Goal: Task Accomplishment & Management: Manage account settings

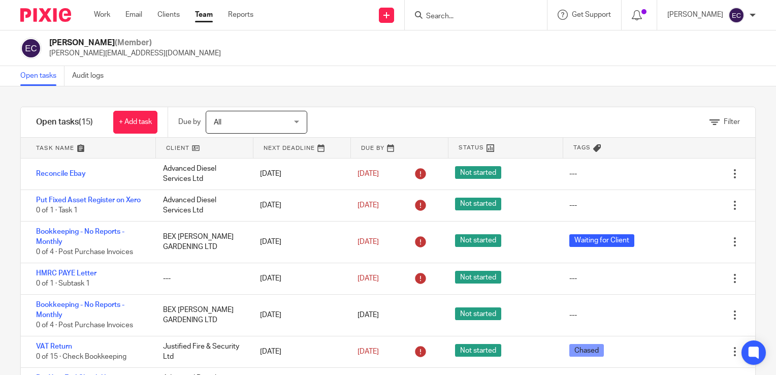
click at [446, 15] on input "Search" at bounding box center [470, 16] width 91 height 9
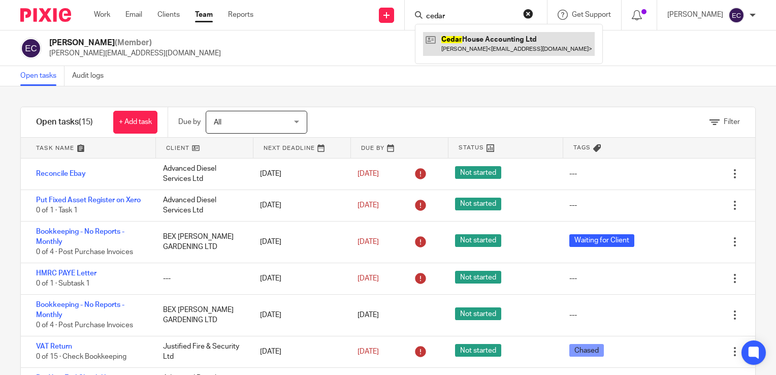
type input "cedar"
click at [523, 41] on link at bounding box center [509, 43] width 172 height 23
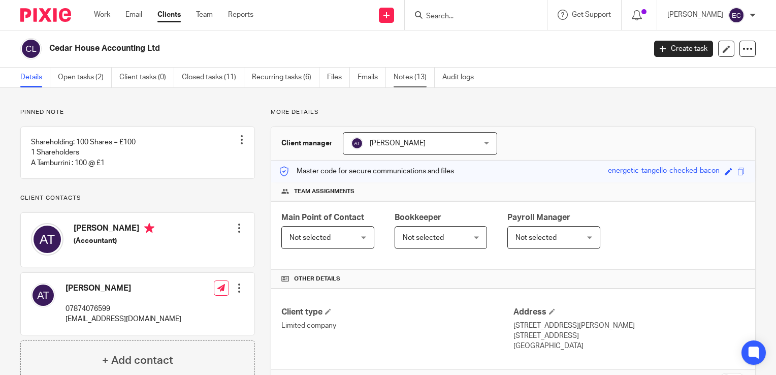
click at [402, 80] on link "Notes (13)" at bounding box center [413, 78] width 41 height 20
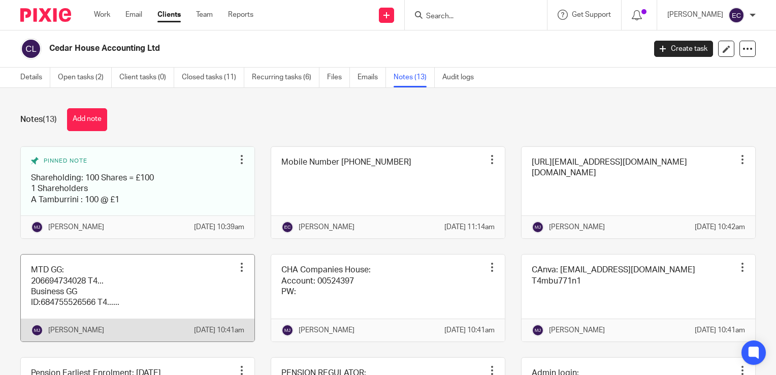
click at [193, 298] on link at bounding box center [138, 297] width 234 height 87
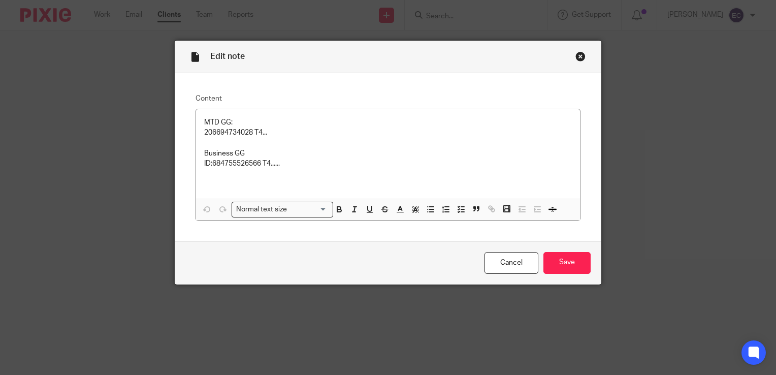
click at [577, 56] on div "Close this dialog window" at bounding box center [580, 56] width 10 height 10
